Goal: Task Accomplishment & Management: Manage account settings

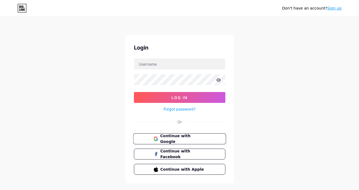
click at [185, 138] on span "Continue with Google" at bounding box center [182, 139] width 45 height 12
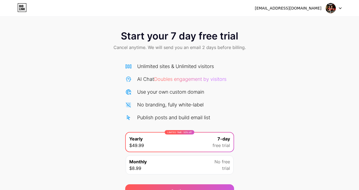
click at [287, 52] on div "Start your 7 day free trial Cancel anytime. We will send you an email 2 days be…" at bounding box center [179, 41] width 359 height 32
click at [24, 8] on icon at bounding box center [24, 9] width 2 height 2
click at [313, 10] on div "[EMAIL_ADDRESS][DOMAIN_NAME]" at bounding box center [288, 8] width 67 height 6
click at [342, 10] on div "[EMAIL_ADDRESS][DOMAIN_NAME] Logout" at bounding box center [179, 8] width 359 height 10
click at [337, 10] on div at bounding box center [333, 8] width 16 height 10
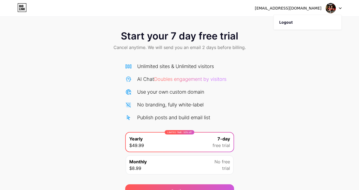
scroll to position [29, 0]
